Goal: Check status: Check status

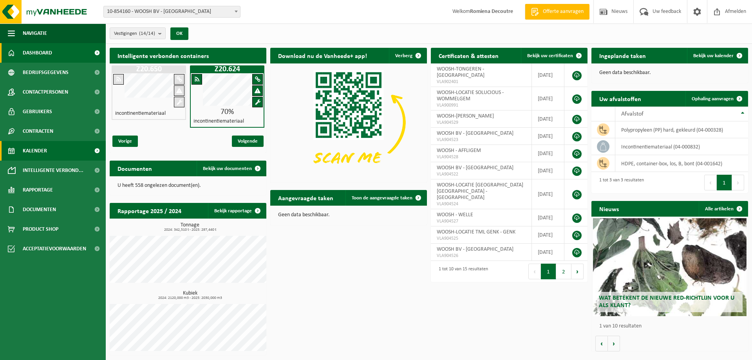
click at [35, 150] on span "Kalender" at bounding box center [35, 151] width 24 height 20
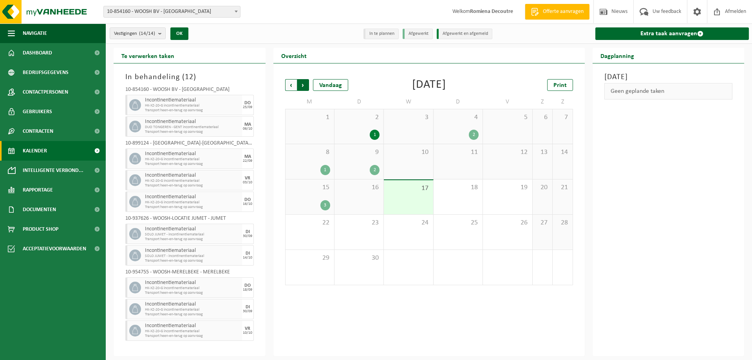
click at [292, 83] on span "Vorige" at bounding box center [291, 85] width 12 height 12
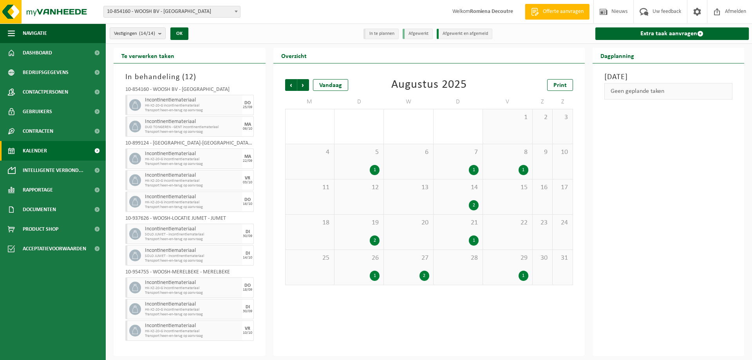
click at [292, 83] on span "Vorige" at bounding box center [291, 85] width 12 height 12
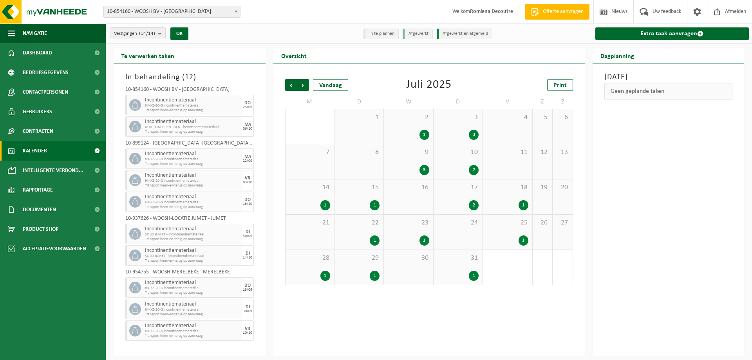
click at [422, 133] on div "1" at bounding box center [425, 135] width 10 height 10
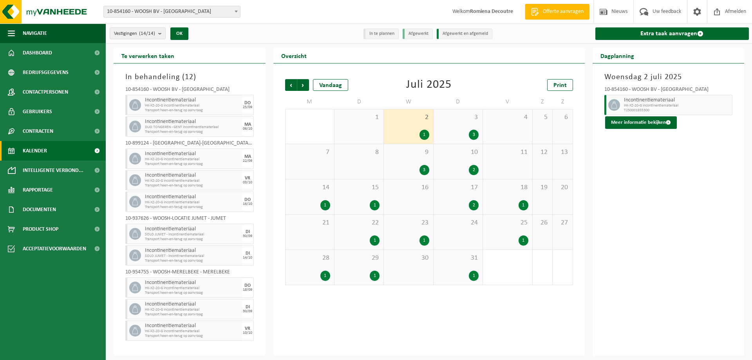
click at [469, 131] on div "3" at bounding box center [458, 135] width 41 height 10
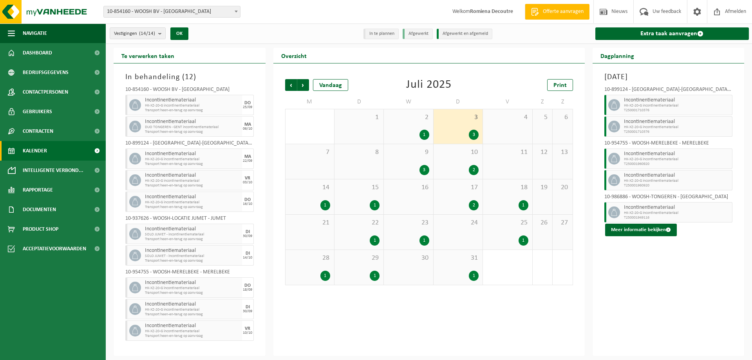
click at [424, 169] on div "3" at bounding box center [425, 170] width 10 height 10
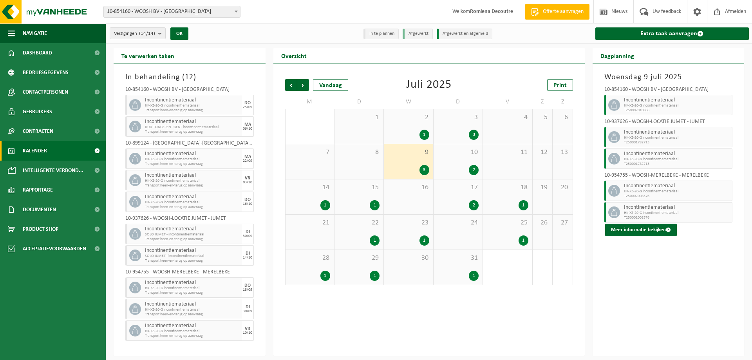
click at [475, 203] on div "2" at bounding box center [474, 205] width 10 height 10
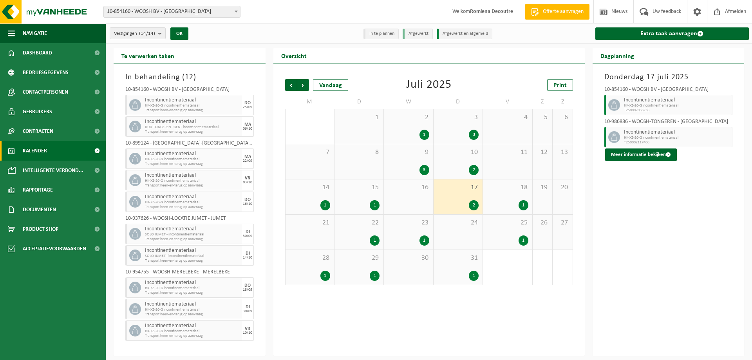
click at [426, 172] on div "3" at bounding box center [425, 170] width 10 height 10
